Goal: Information Seeking & Learning: Learn about a topic

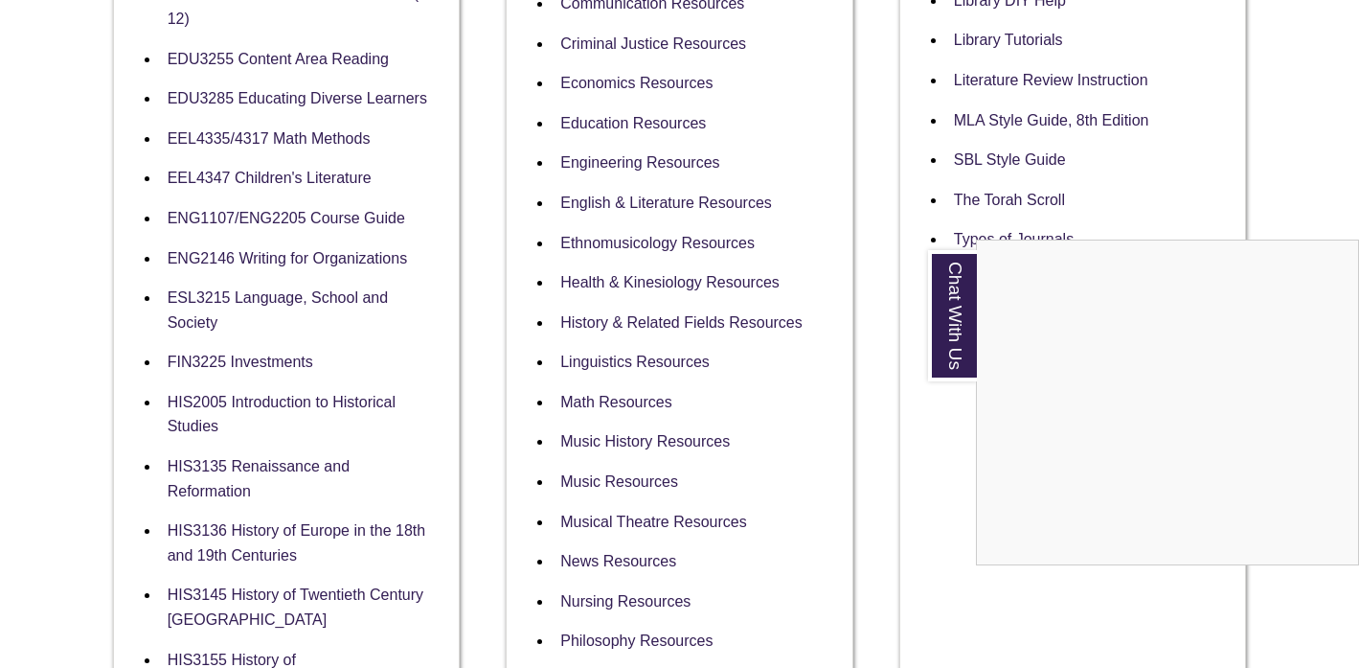
scroll to position [1004, 0]
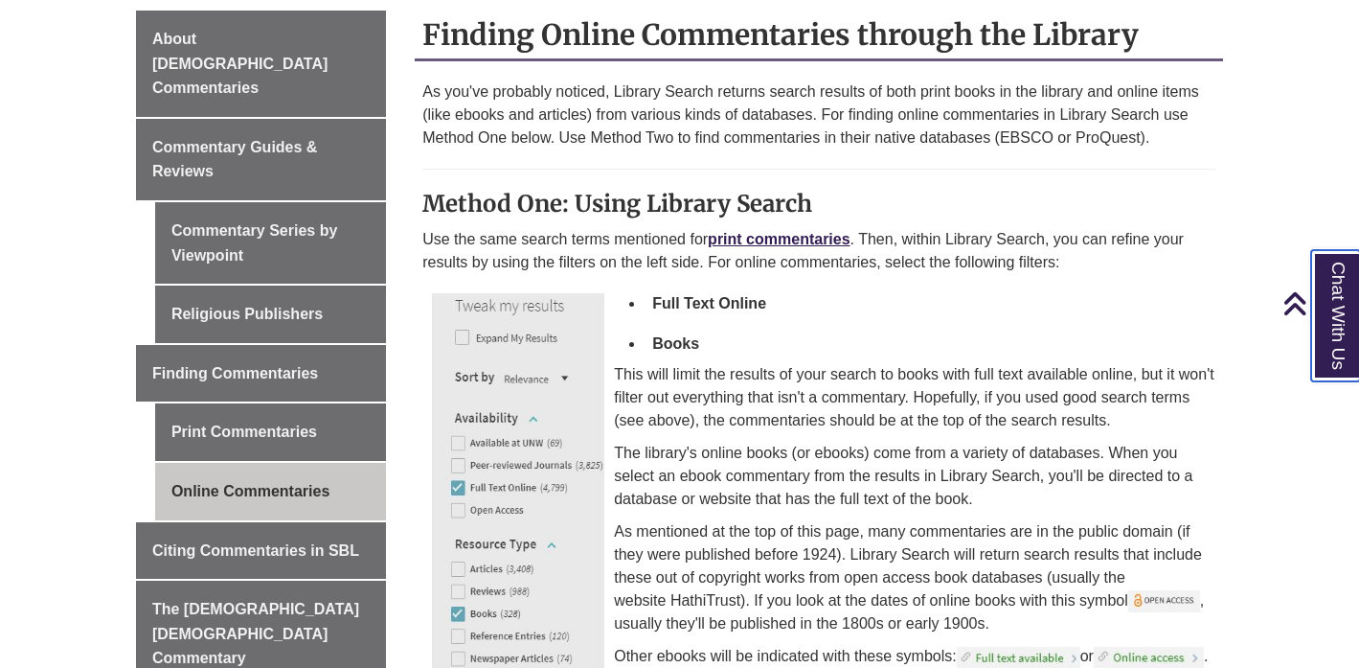
scroll to position [530, 0]
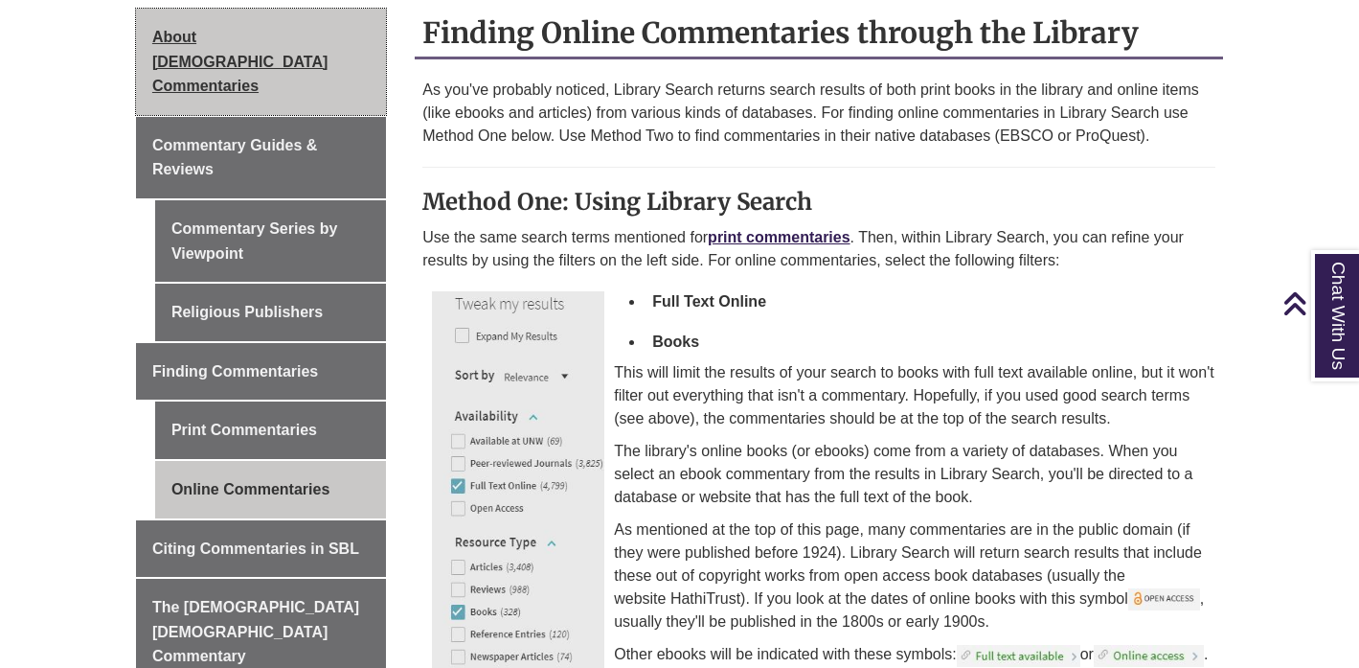
click at [328, 36] on span "About [DEMOGRAPHIC_DATA] Commentaries" at bounding box center [239, 61] width 175 height 65
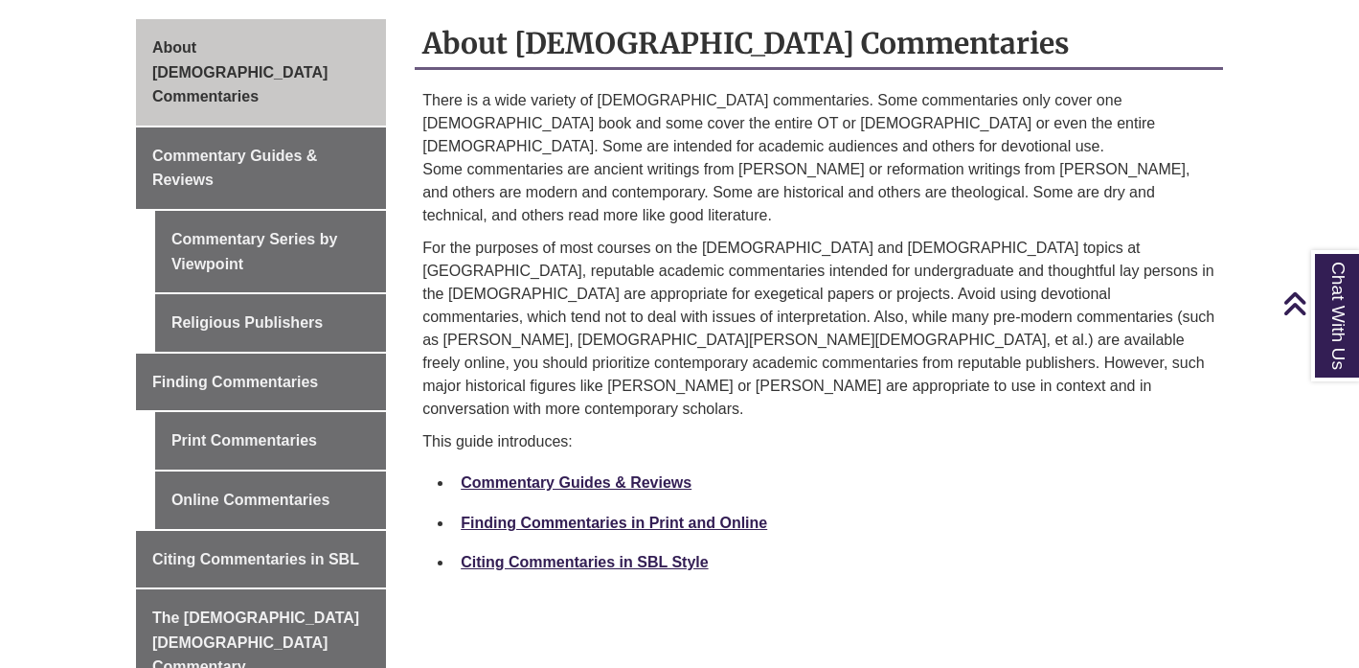
scroll to position [543, 0]
click at [619, 473] on link "Commentary Guides & Reviews" at bounding box center [576, 481] width 231 height 16
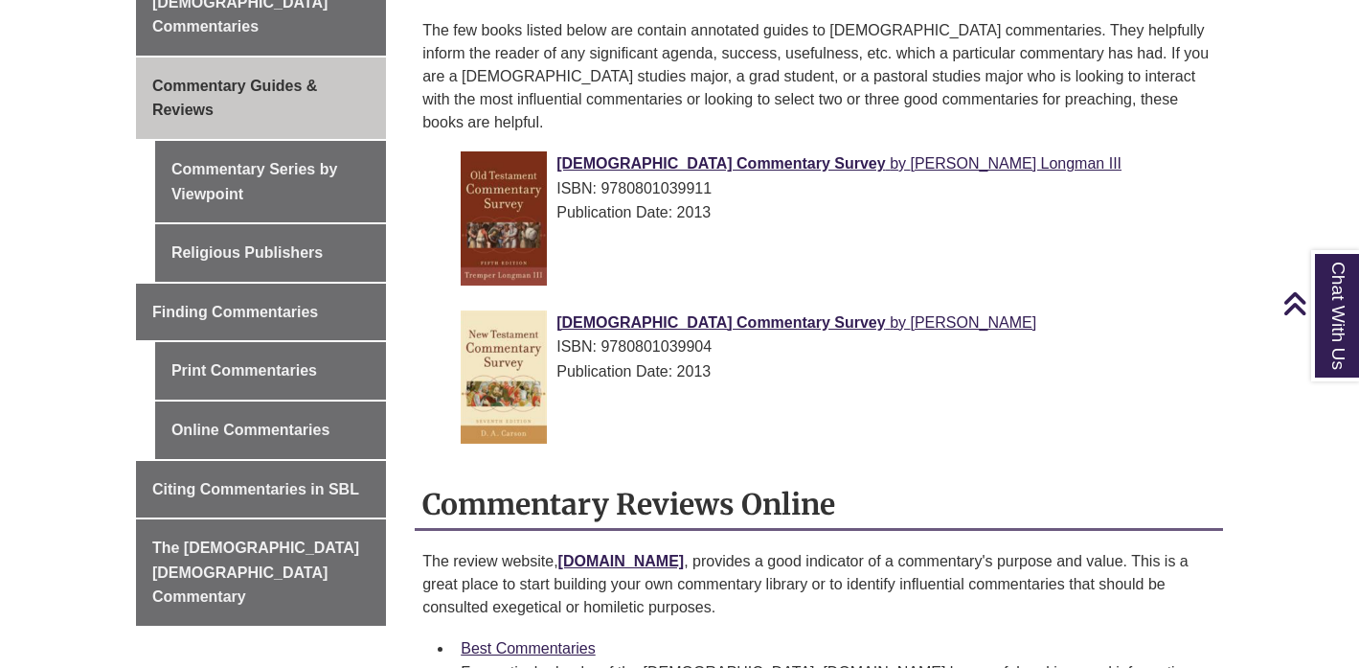
scroll to position [584, 0]
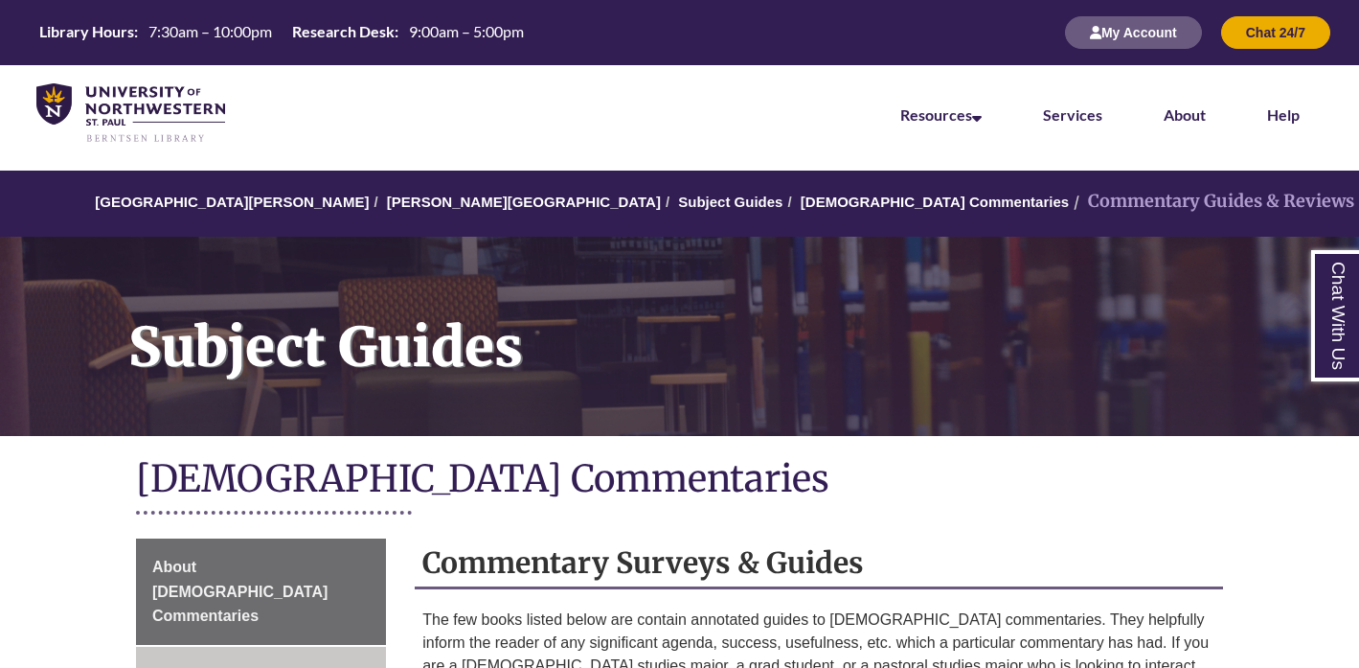
scroll to position [584, 0]
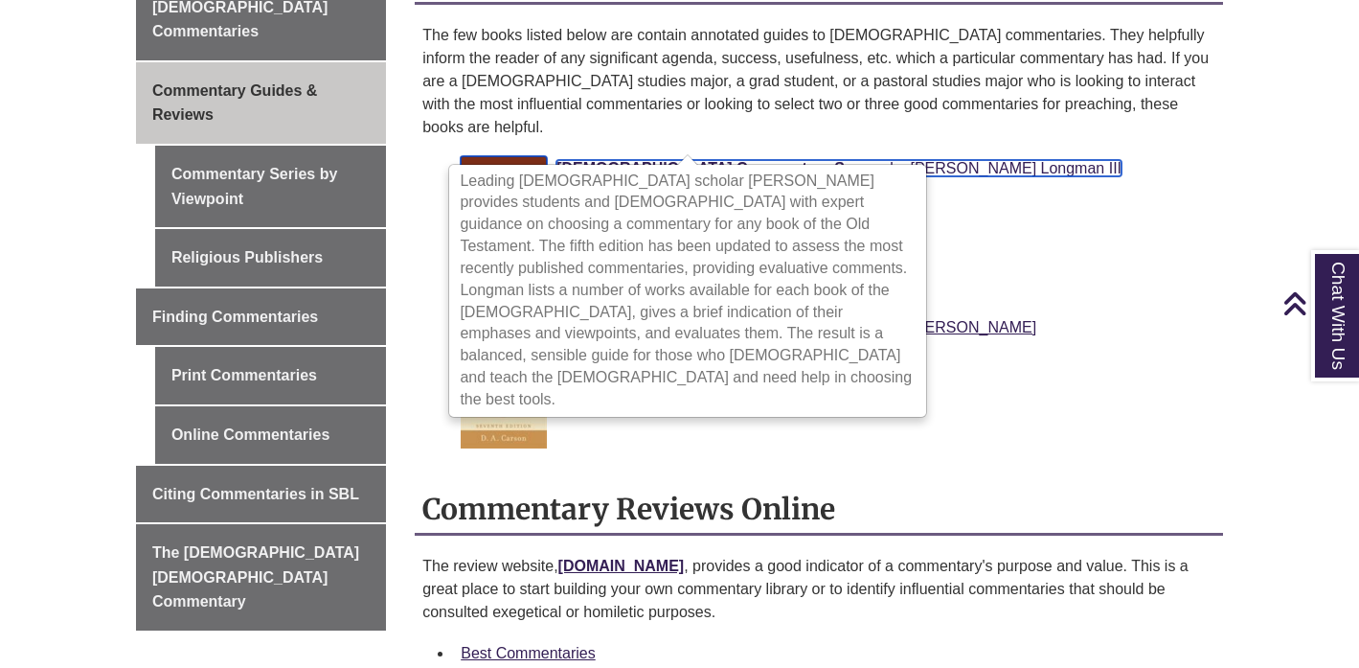
click at [626, 160] on span "Old Testament Commentary Survey" at bounding box center [720, 168] width 328 height 16
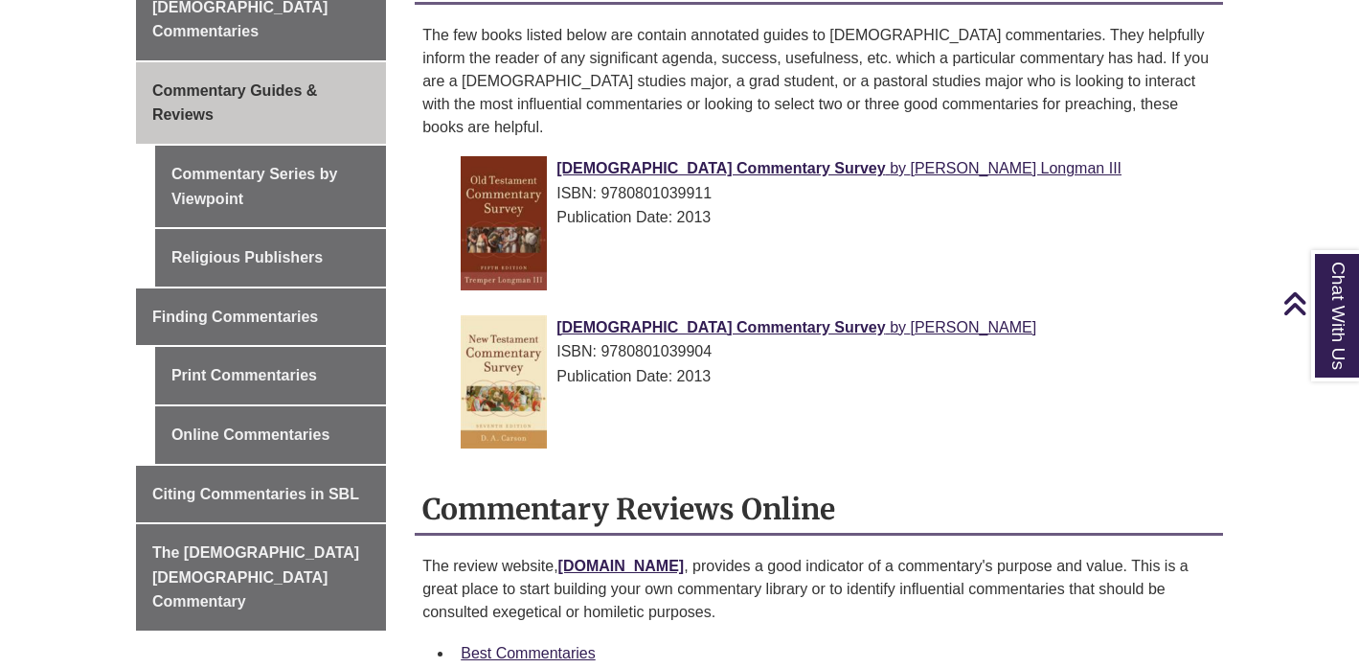
click at [634, 485] on h2 "Commentary Reviews Online" at bounding box center [819, 510] width 808 height 51
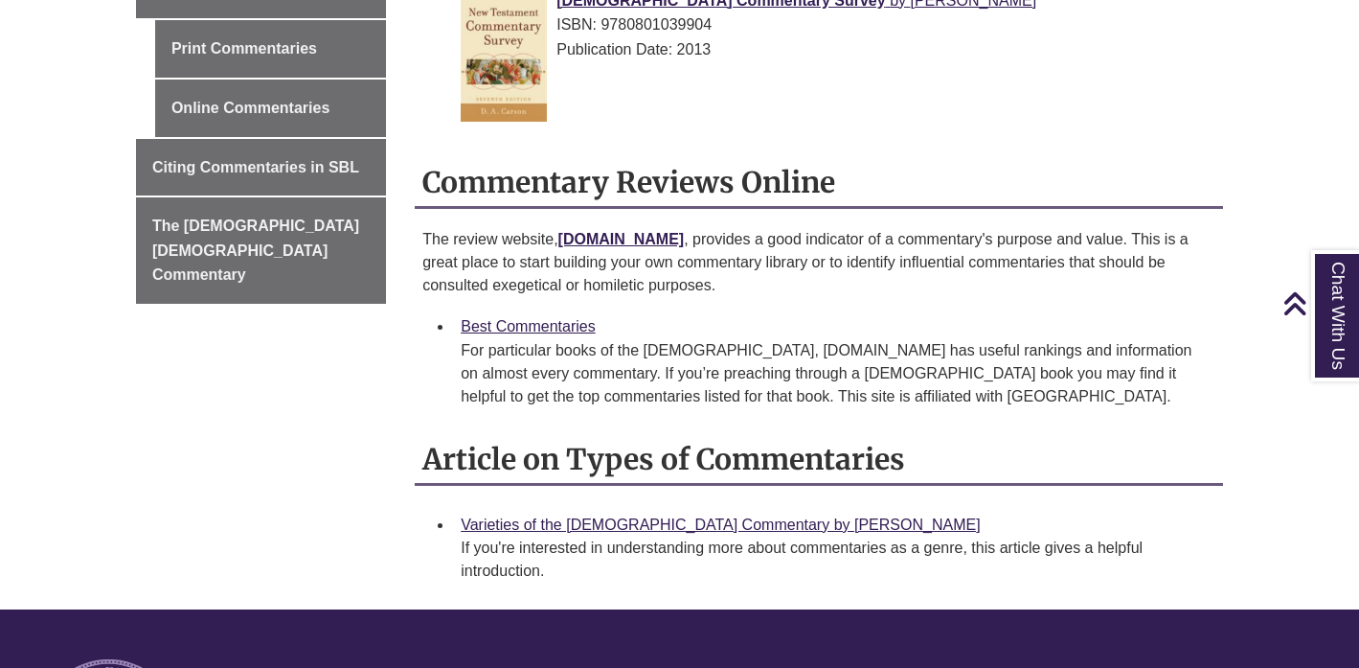
scroll to position [909, 0]
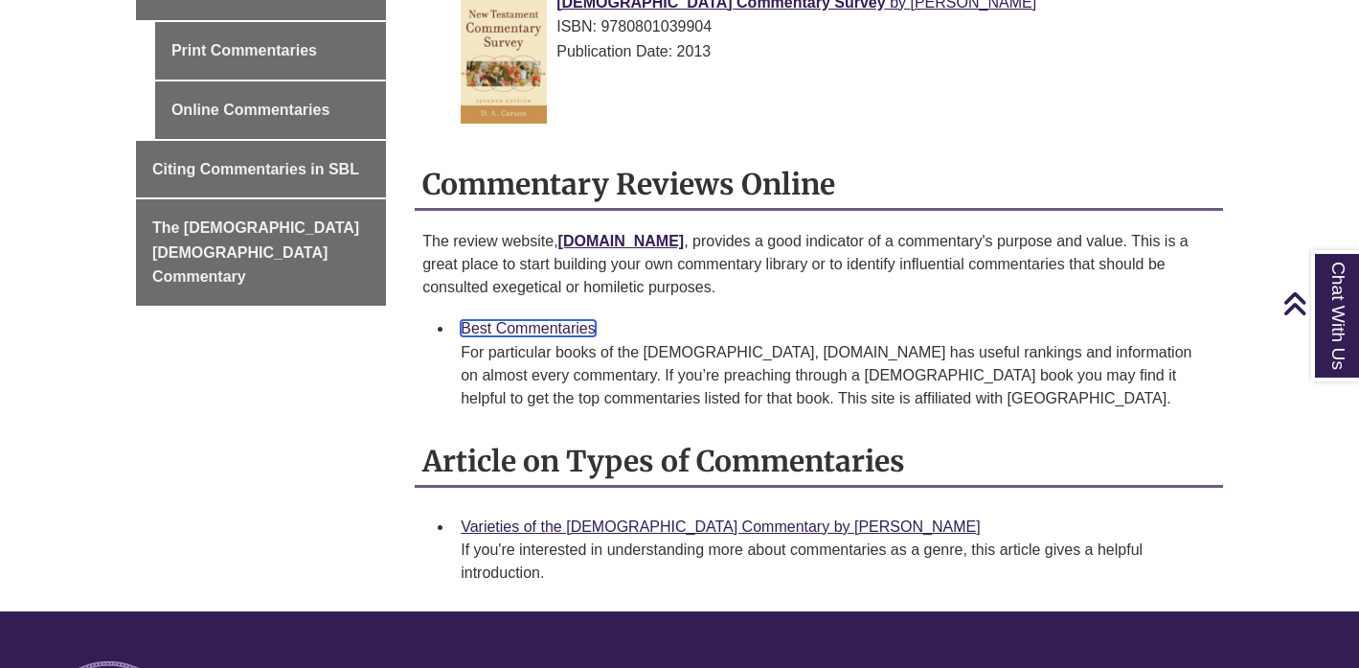
click at [576, 320] on link "Best Commentaries" at bounding box center [528, 328] width 135 height 16
